Goal: Task Accomplishment & Management: Use online tool/utility

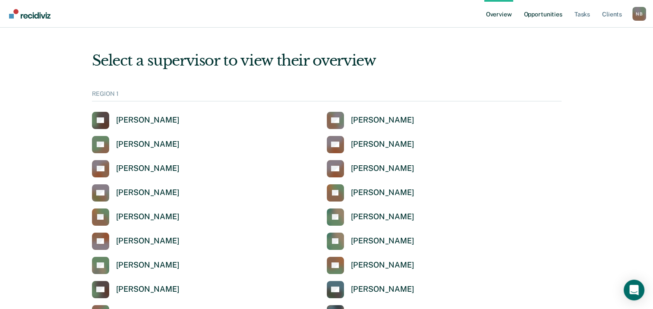
click at [538, 17] on link "Opportunities" at bounding box center [543, 14] width 42 height 28
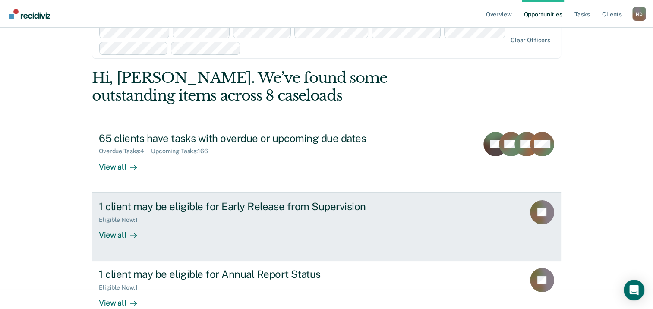
scroll to position [39, 0]
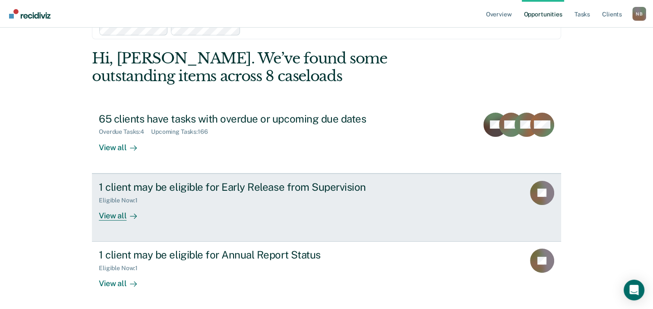
click at [104, 217] on div "View all" at bounding box center [123, 212] width 48 height 17
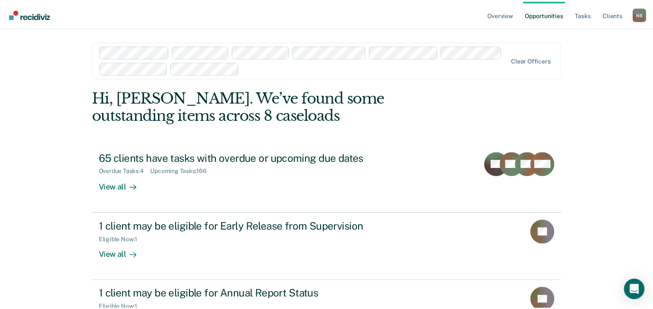
scroll to position [39, 0]
